Goal: Task Accomplishment & Management: Use online tool/utility

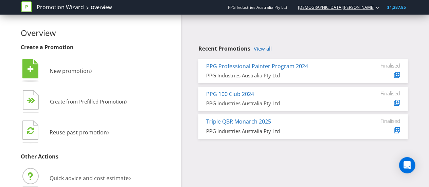
click at [364, 7] on link "[DEMOGRAPHIC_DATA][PERSON_NAME]" at bounding box center [333, 7] width 84 height 6
click at [269, 52] on link "View all" at bounding box center [263, 49] width 18 height 6
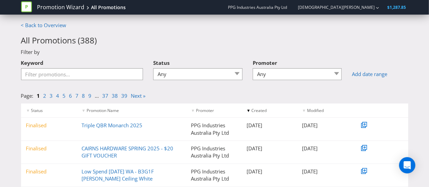
click at [392, 7] on span "$1,287.85" at bounding box center [396, 7] width 19 height 6
click at [134, 169] on link "Low Spend [DATE] WA - B3G1F [PERSON_NAME] Ceiling White" at bounding box center [117, 175] width 72 height 14
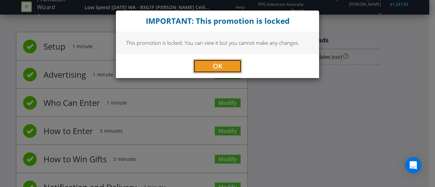
click at [214, 66] on span "OK" at bounding box center [218, 65] width 10 height 9
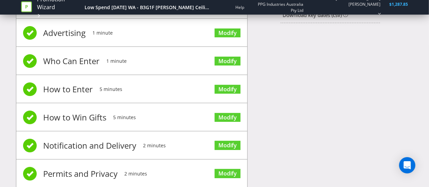
scroll to position [79, 0]
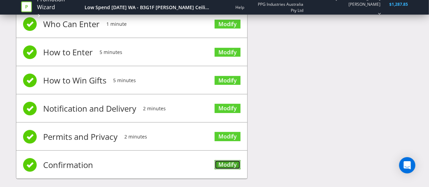
click at [230, 161] on link "Modify" at bounding box center [228, 164] width 26 height 9
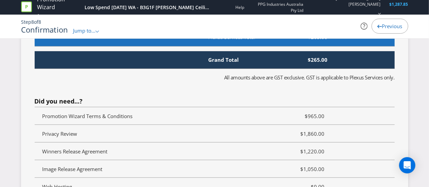
scroll to position [1458, 0]
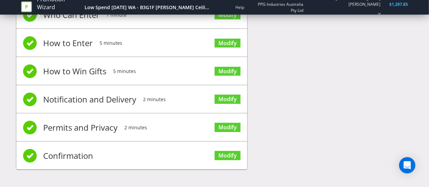
scroll to position [79, 0]
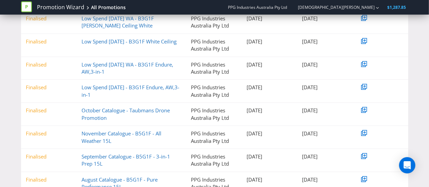
scroll to position [158, 0]
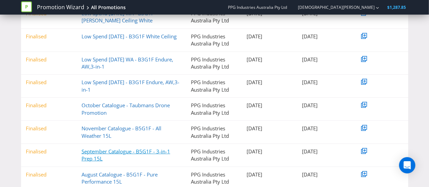
click at [93, 152] on link "September Catalogue - B5G1F - 3-in-1 Prep 15L" at bounding box center [125, 155] width 89 height 14
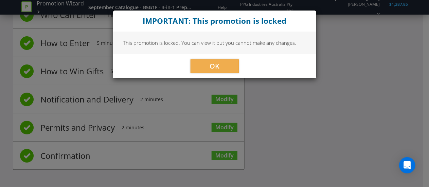
scroll to position [85, 0]
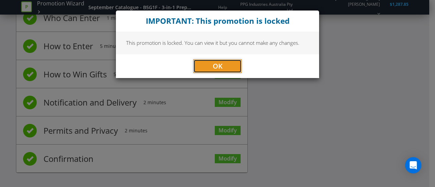
click at [228, 63] on button "OK" at bounding box center [217, 66] width 48 height 14
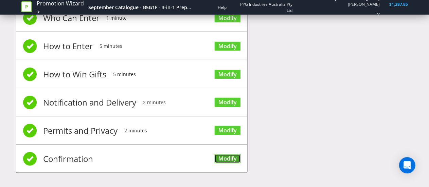
click at [234, 157] on link "Modify" at bounding box center [228, 158] width 26 height 9
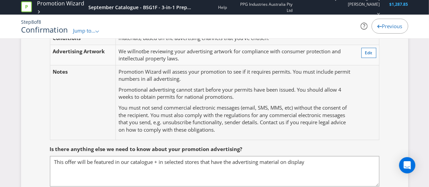
scroll to position [259, 0]
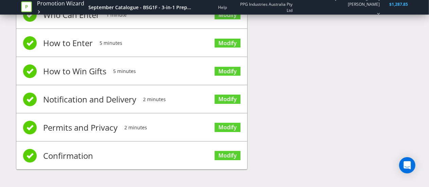
scroll to position [85, 0]
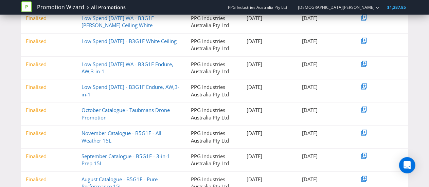
scroll to position [179, 0]
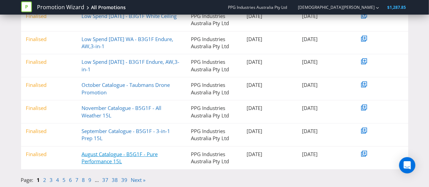
click at [98, 160] on link "August Catalogue - B5G1F - Pure Performance 15L" at bounding box center [119, 158] width 76 height 14
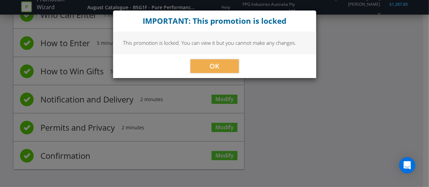
scroll to position [85, 0]
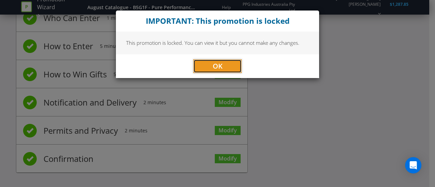
click at [212, 67] on button "OK" at bounding box center [217, 66] width 48 height 14
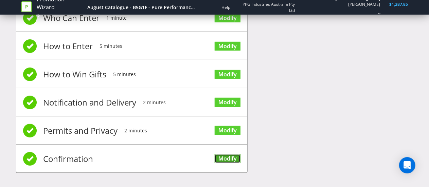
click at [230, 155] on link "Modify" at bounding box center [228, 158] width 26 height 9
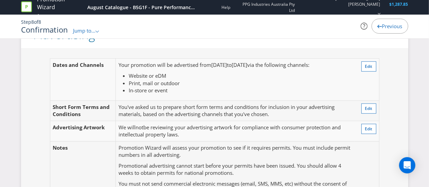
scroll to position [22, 0]
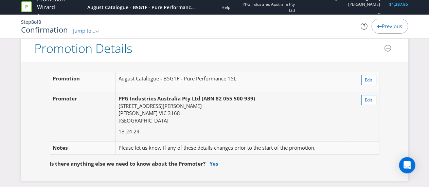
click at [421, 44] on div "Promotion Wizard August Catalogue - B5G1F - Pure Performance 15L Help PPG Indus…" at bounding box center [214, 23] width 429 height 46
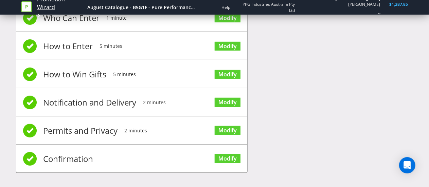
click at [52, 9] on link "Promotion Wizard" at bounding box center [60, 4] width 47 height 16
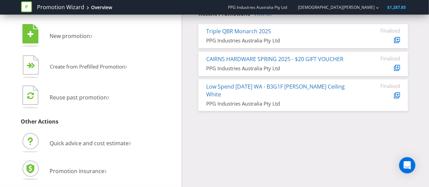
scroll to position [35, 0]
click at [267, 15] on link "View all" at bounding box center [263, 14] width 18 height 6
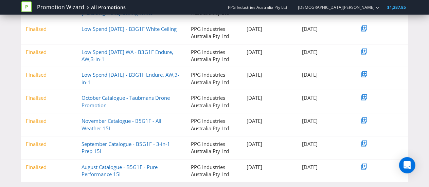
scroll to position [165, 0]
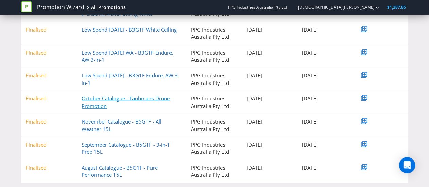
click at [97, 104] on link "October Catalogue - Taubmans Drone Promotion" at bounding box center [125, 102] width 88 height 14
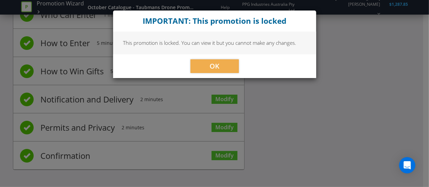
scroll to position [85, 0]
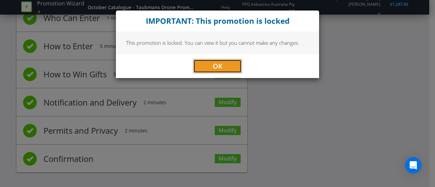
click at [215, 67] on span "OK" at bounding box center [218, 65] width 10 height 9
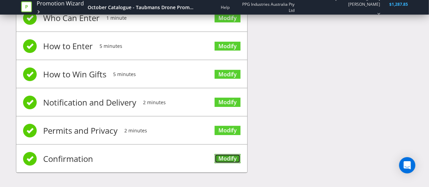
click at [228, 157] on link "Modify" at bounding box center [228, 158] width 26 height 9
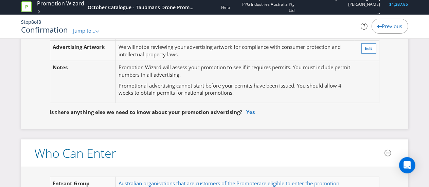
scroll to position [262, 0]
